Goal: Transaction & Acquisition: Register for event/course

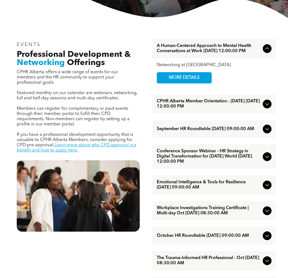
scroll to position [120, 0]
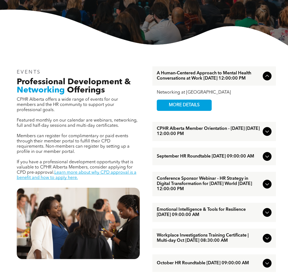
click at [171, 141] on div "CPHR Alberta Member Orientation - August 2025 August/27/2025 12:00:00 PM" at bounding box center [213, 131] width 123 height 19
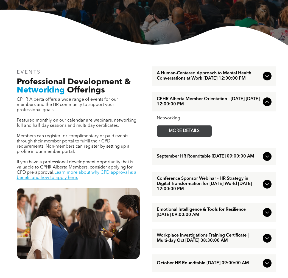
click at [169, 136] on span "MORE DETAILS" at bounding box center [183, 131] width 43 height 11
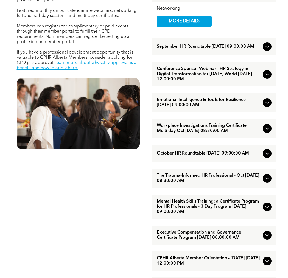
scroll to position [258, 0]
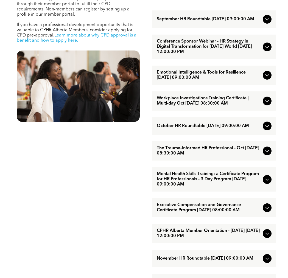
click at [233, 80] on span "Emotional Intelligence & Tools for Resilience [DATE] 09:00:00 AM" at bounding box center [209, 75] width 104 height 10
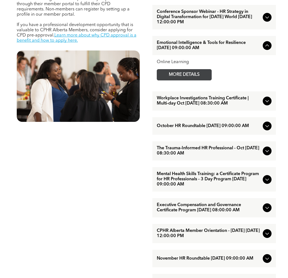
click at [204, 80] on span "MORE DETAILS" at bounding box center [183, 74] width 43 height 11
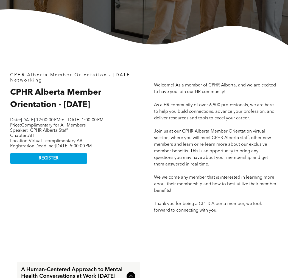
scroll to position [192, 0]
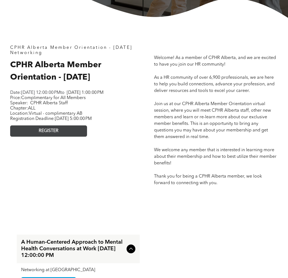
click at [38, 137] on link "REGISTER" at bounding box center [48, 130] width 77 height 11
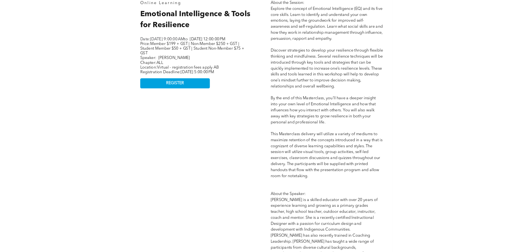
scroll to position [274, 0]
